Goal: Task Accomplishment & Management: Use online tool/utility

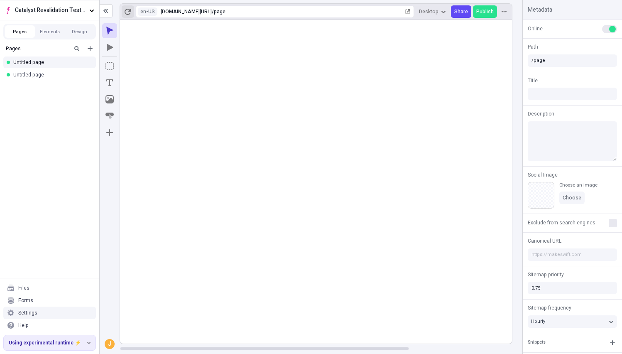
click at [129, 9] on icon "button" at bounding box center [128, 12] width 7 height 6
click at [36, 71] on div "Untitled page" at bounding box center [49, 75] width 99 height 12
click at [50, 72] on div "Untitled page" at bounding box center [47, 74] width 68 height 7
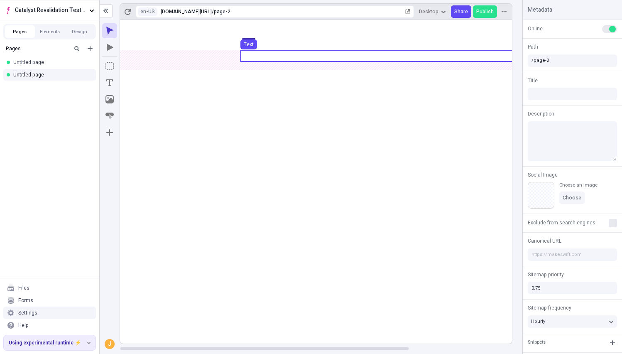
click at [275, 56] on use at bounding box center [386, 55] width 291 height 11
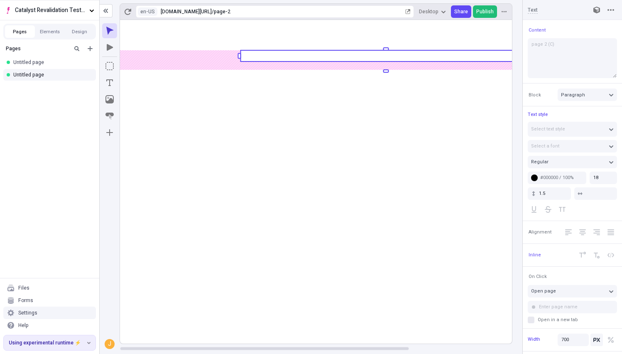
click at [482, 12] on span "Publish" at bounding box center [485, 11] width 17 height 7
click at [273, 48] on body "Catalyst Revalidation Testing Pages Elements Design Pages Untitled page Untitle…" at bounding box center [311, 177] width 622 height 354
click at [273, 58] on rect at bounding box center [386, 55] width 291 height 11
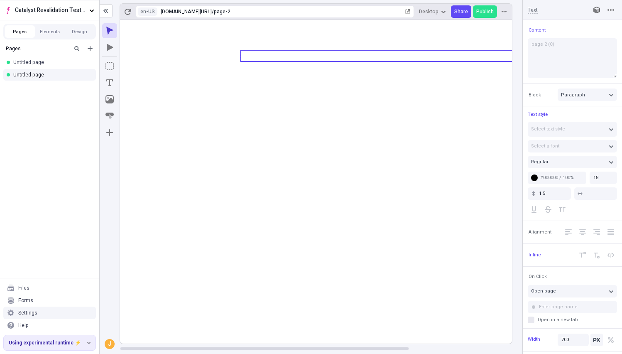
type textarea "page 2 (D)"
click at [354, 285] on icon at bounding box center [386, 182] width 532 height 324
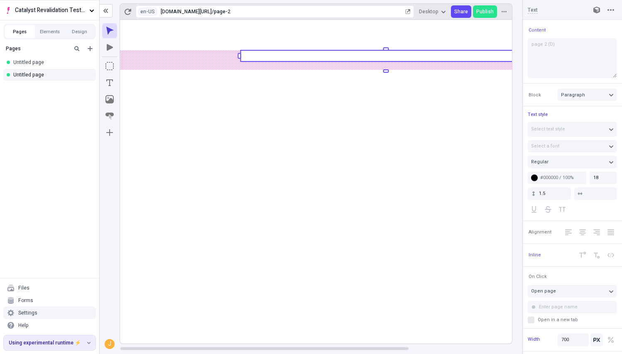
click at [354, 327] on rect at bounding box center [386, 182] width 532 height 324
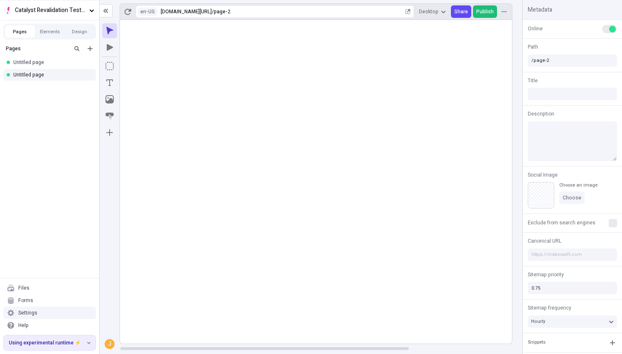
click at [483, 9] on span "Publish" at bounding box center [485, 11] width 17 height 7
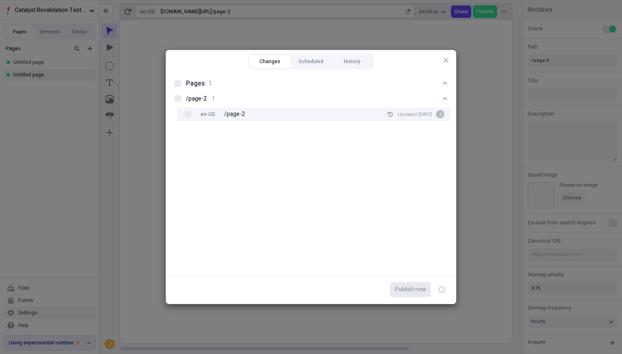
click at [268, 113] on div "en-US /page-2 Updated [DATE] J" at bounding box center [322, 114] width 260 height 13
checkbox input "true"
click at [407, 290] on span "Publish now" at bounding box center [410, 289] width 31 height 9
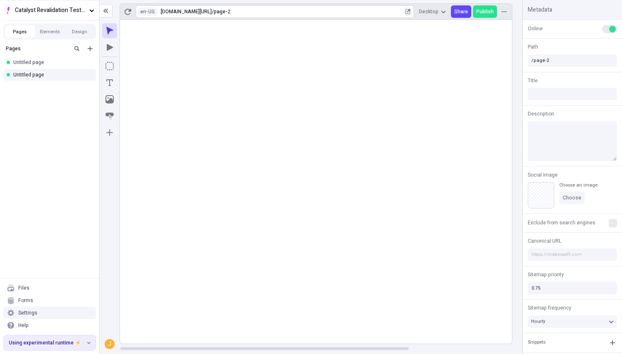
click at [411, 11] on icon "button" at bounding box center [408, 11] width 5 height 5
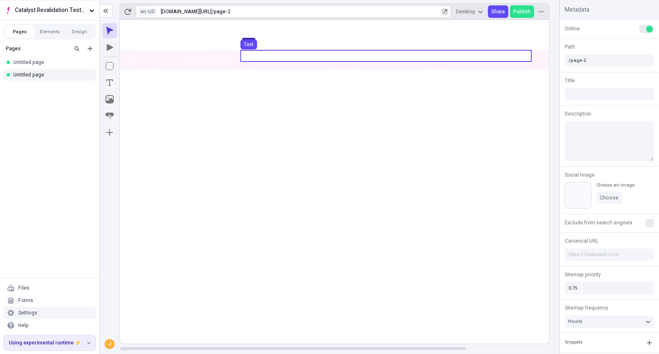
click at [270, 56] on use at bounding box center [386, 55] width 291 height 11
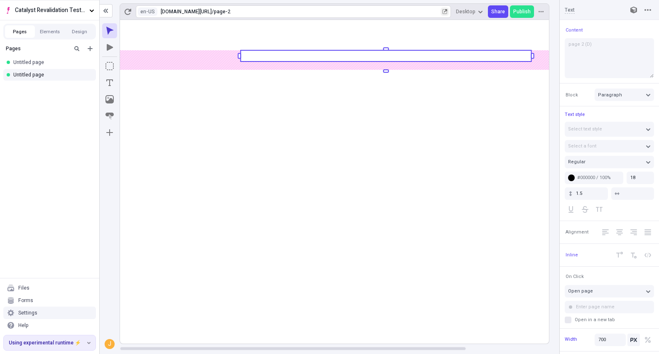
click at [268, 57] on rect at bounding box center [386, 55] width 291 height 11
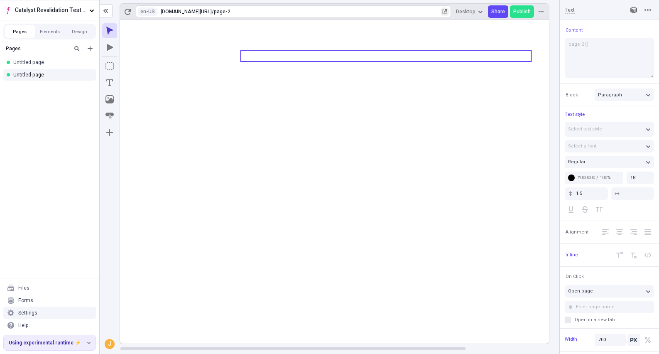
type textarea "page 2 (E)"
click at [381, 252] on icon at bounding box center [386, 182] width 532 height 324
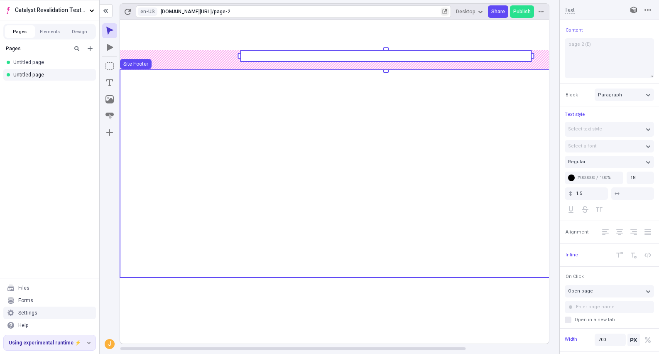
click at [386, 283] on rect at bounding box center [386, 182] width 532 height 324
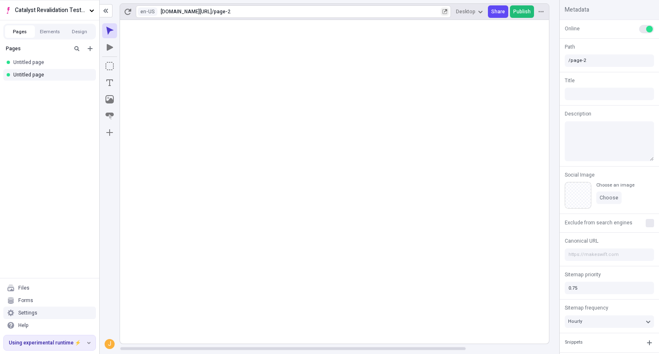
click at [517, 10] on span "Publish" at bounding box center [522, 11] width 17 height 7
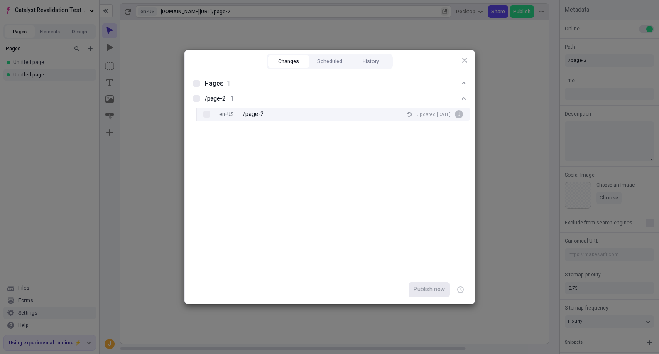
click at [271, 112] on div "en-US /page-2 Updated [DATE] J" at bounding box center [340, 114] width 260 height 13
checkbox input "true"
click at [428, 290] on span "Publish now" at bounding box center [429, 289] width 31 height 9
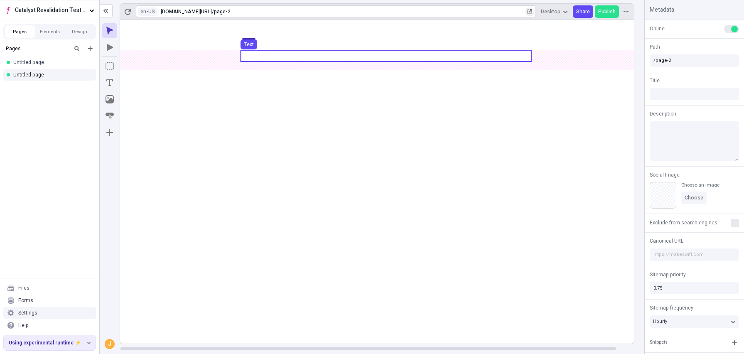
click at [273, 59] on use at bounding box center [386, 55] width 291 height 11
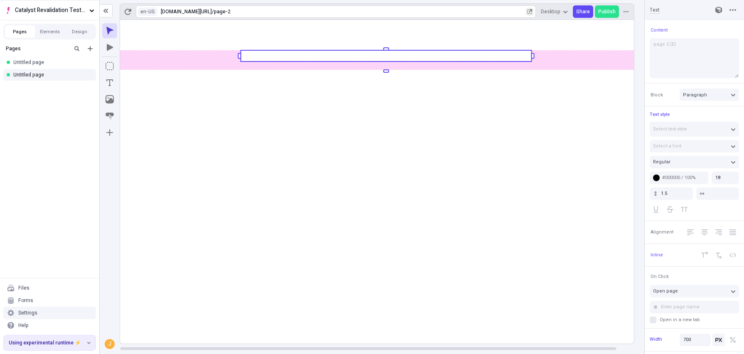
click at [270, 58] on rect at bounding box center [386, 55] width 291 height 11
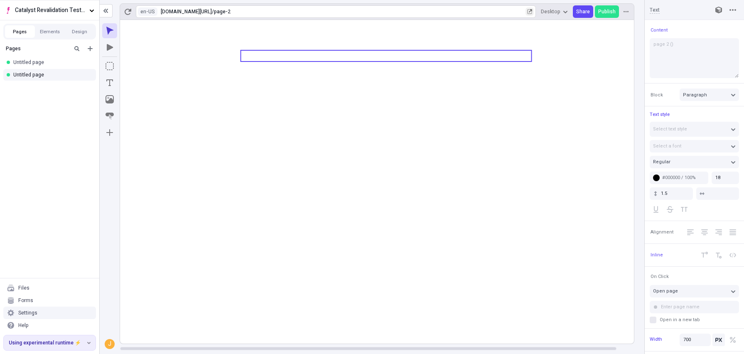
type textarea "page 2 (F)"
click at [439, 315] on icon at bounding box center [386, 182] width 532 height 324
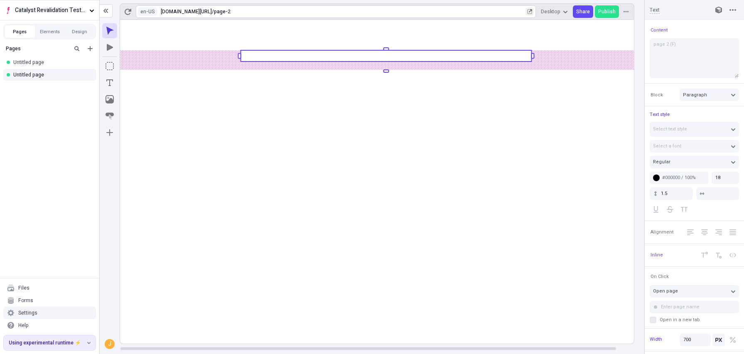
click at [439, 315] on rect at bounding box center [386, 182] width 532 height 324
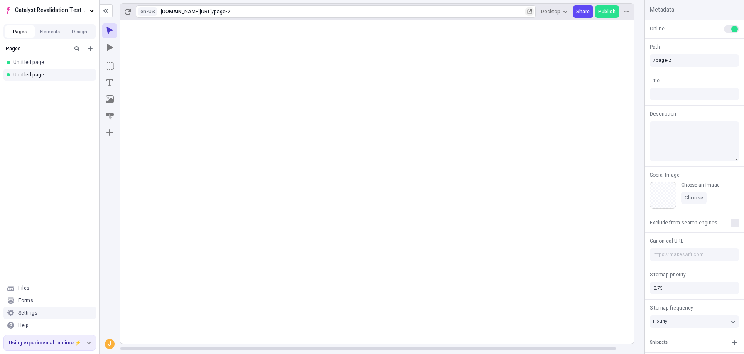
click at [610, 19] on div "en-[GEOGRAPHIC_DATA] [URL][DOMAIN_NAME] / page-2 Desktop Share Publish" at bounding box center [377, 11] width 515 height 17
click at [608, 12] on span "Publish" at bounding box center [606, 11] width 17 height 7
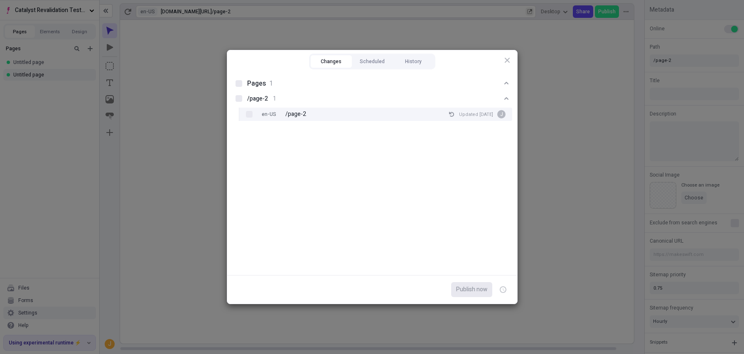
click at [317, 113] on div "en-US /page-2 Updated [DATE] J" at bounding box center [383, 114] width 260 height 13
checkbox input "true"
click at [466, 286] on span "Publish now" at bounding box center [471, 289] width 31 height 9
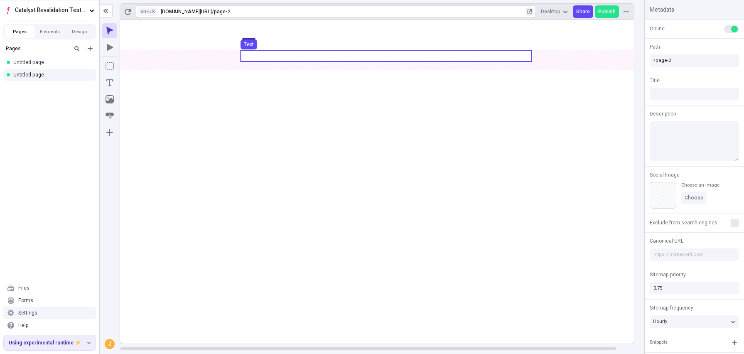
click at [271, 55] on use at bounding box center [386, 55] width 291 height 11
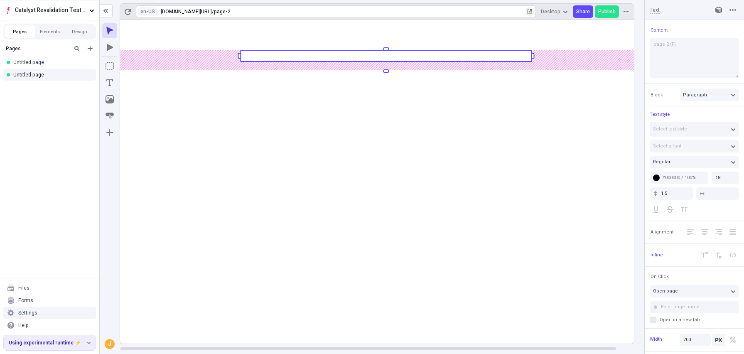
click at [271, 55] on rect at bounding box center [386, 55] width 291 height 11
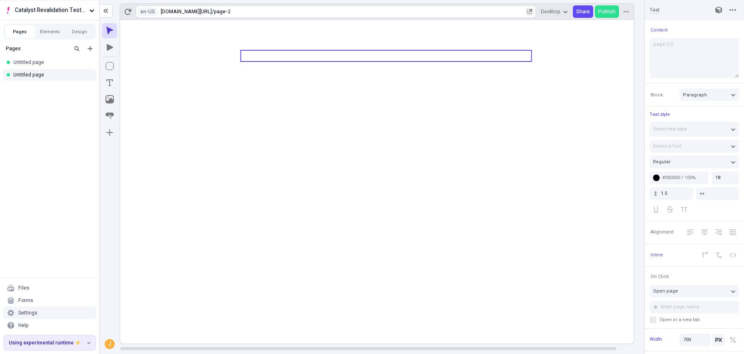
type textarea "page 2 (G)"
click at [406, 300] on icon at bounding box center [386, 182] width 532 height 324
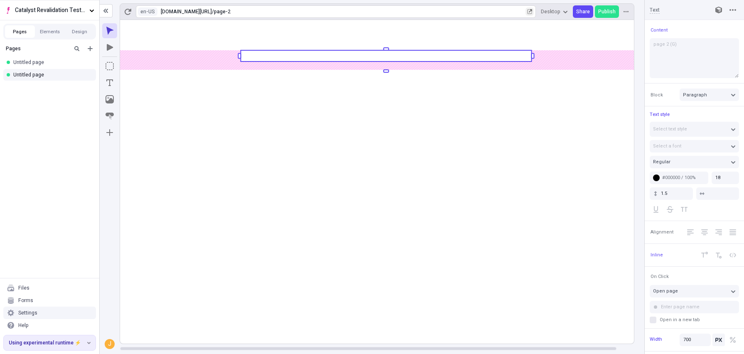
click at [406, 300] on rect at bounding box center [386, 182] width 532 height 324
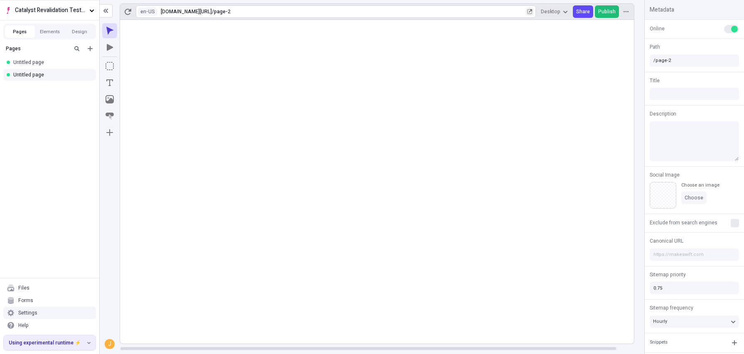
click at [607, 9] on span "Publish" at bounding box center [606, 11] width 17 height 7
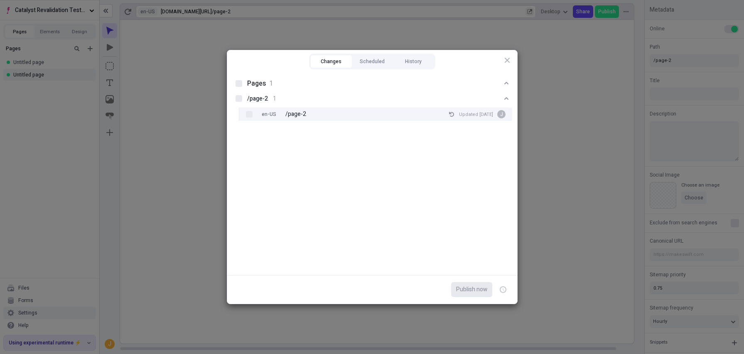
click at [312, 116] on div "en-US /page-2 Updated [DATE] J" at bounding box center [383, 114] width 260 height 13
checkbox input "true"
click at [477, 290] on span "Publish now" at bounding box center [471, 289] width 31 height 9
